Goal: Transaction & Acquisition: Purchase product/service

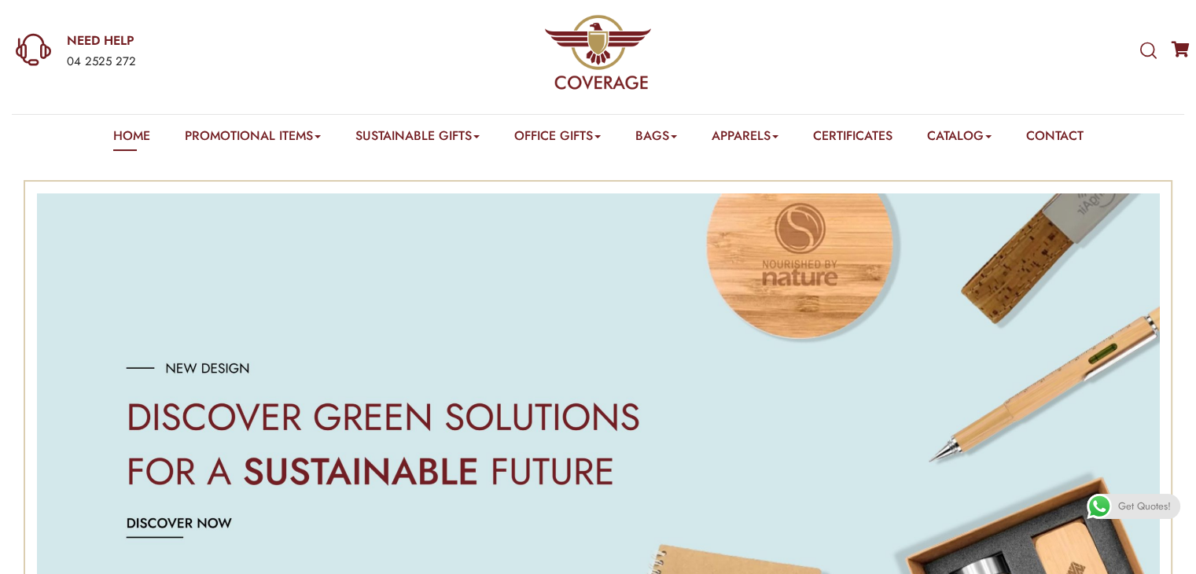
click at [1149, 52] on icon at bounding box center [1148, 50] width 17 height 17
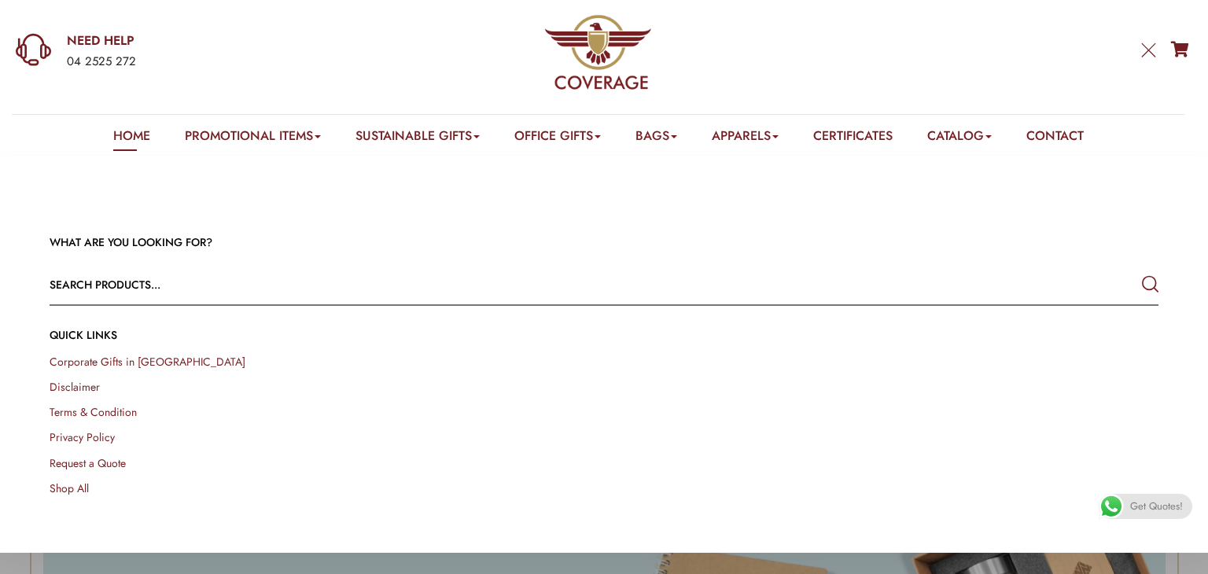
click at [301, 296] on input "text" at bounding box center [493, 285] width 887 height 38
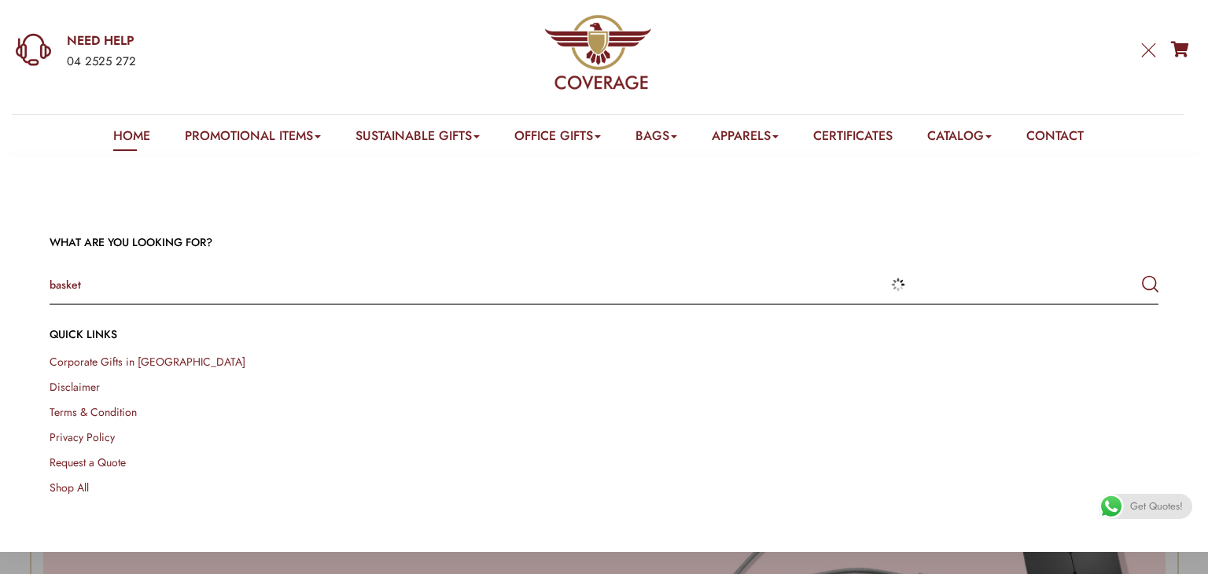
type input "basket"
click at [1142, 270] on button "submit" at bounding box center [1150, 284] width 17 height 28
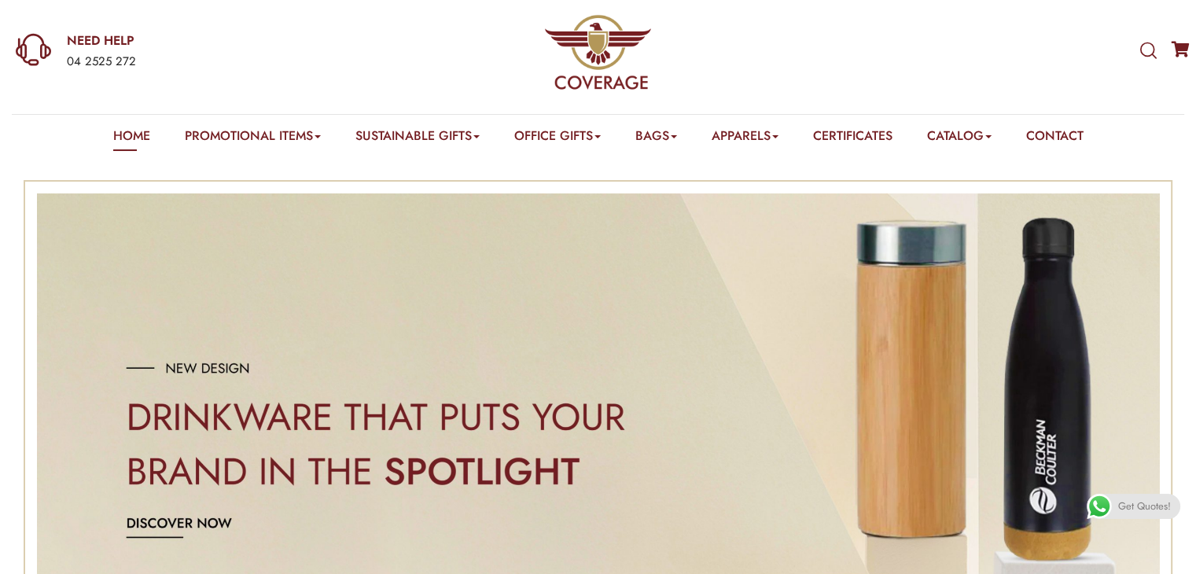
click at [1145, 47] on icon at bounding box center [1148, 50] width 17 height 17
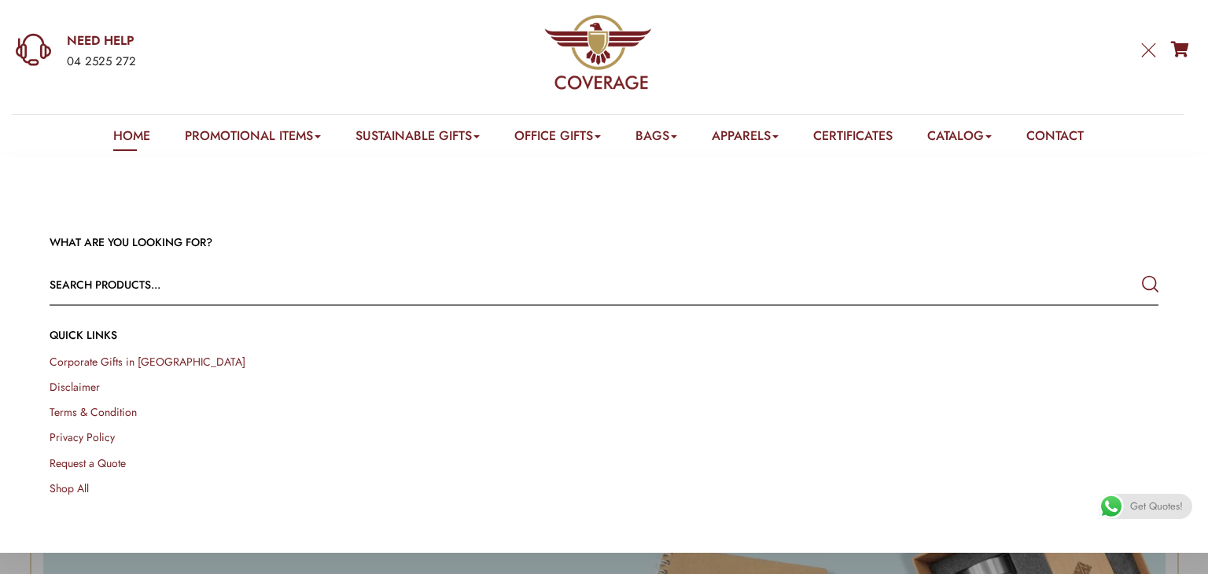
click at [164, 281] on input "text" at bounding box center [493, 285] width 887 height 38
type input "basket"
click at [1142, 270] on button "submit" at bounding box center [1150, 284] width 17 height 28
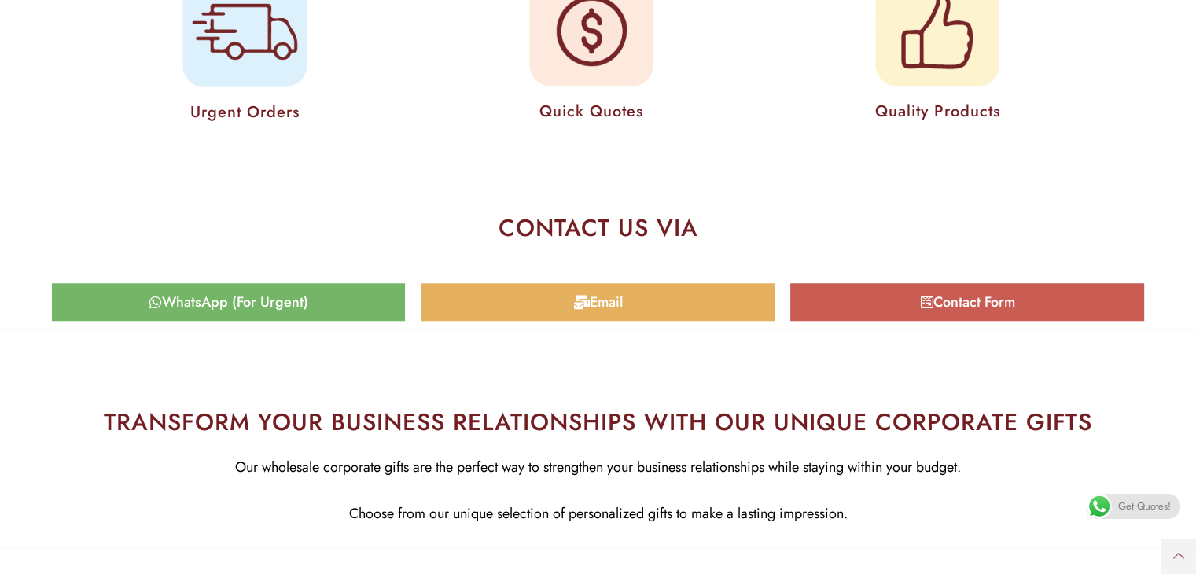
scroll to position [7479, 0]
